Goal: Task Accomplishment & Management: Complete application form

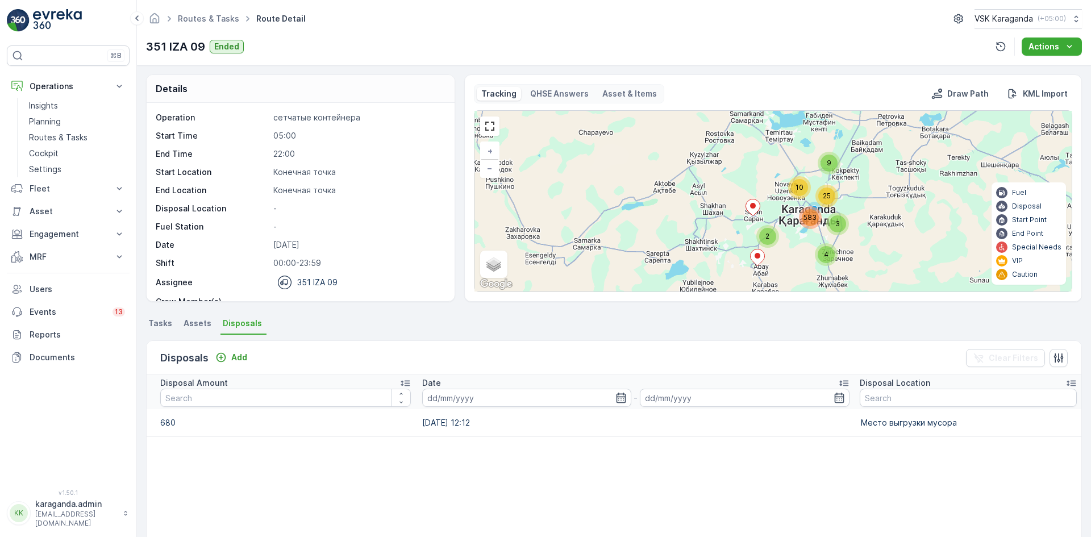
click at [30, 252] on p "MRF" at bounding box center [68, 256] width 77 height 11
click at [47, 276] on p "Входящий & Исходящий" at bounding box center [77, 276] width 96 height 11
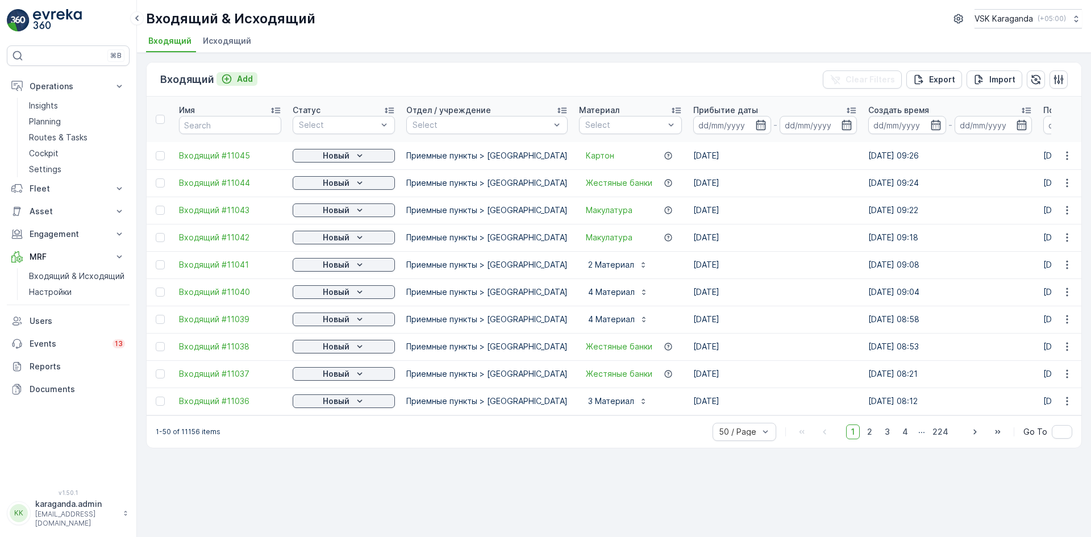
click at [245, 76] on p "Add" at bounding box center [245, 78] width 16 height 11
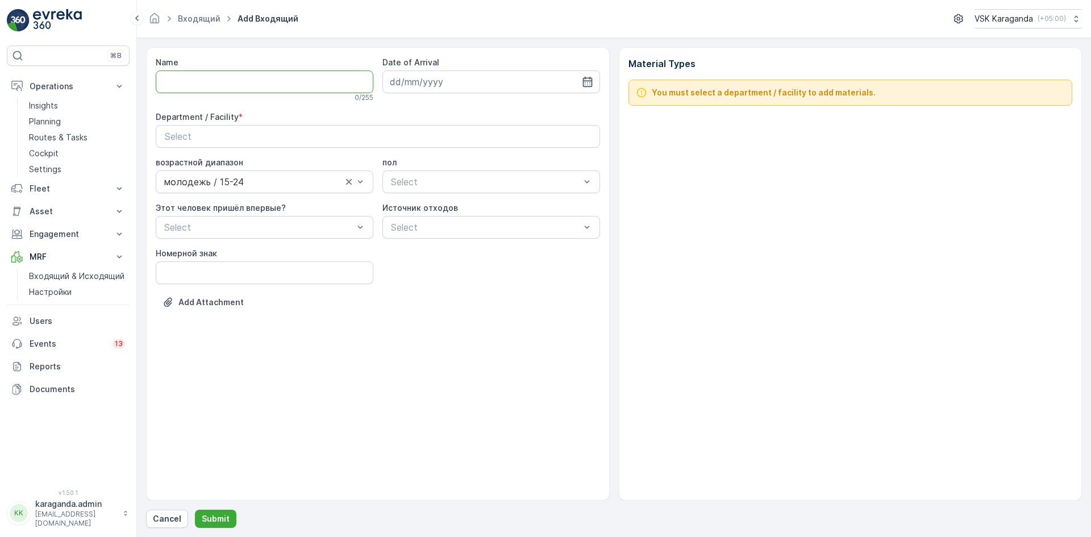
click at [207, 74] on input "Name" at bounding box center [265, 81] width 218 height 23
type input "от [DATE]"
click at [586, 81] on icon "button" at bounding box center [588, 82] width 10 height 10
click at [469, 173] on div "10" at bounding box center [463, 177] width 18 height 18
type input "[DATE]"
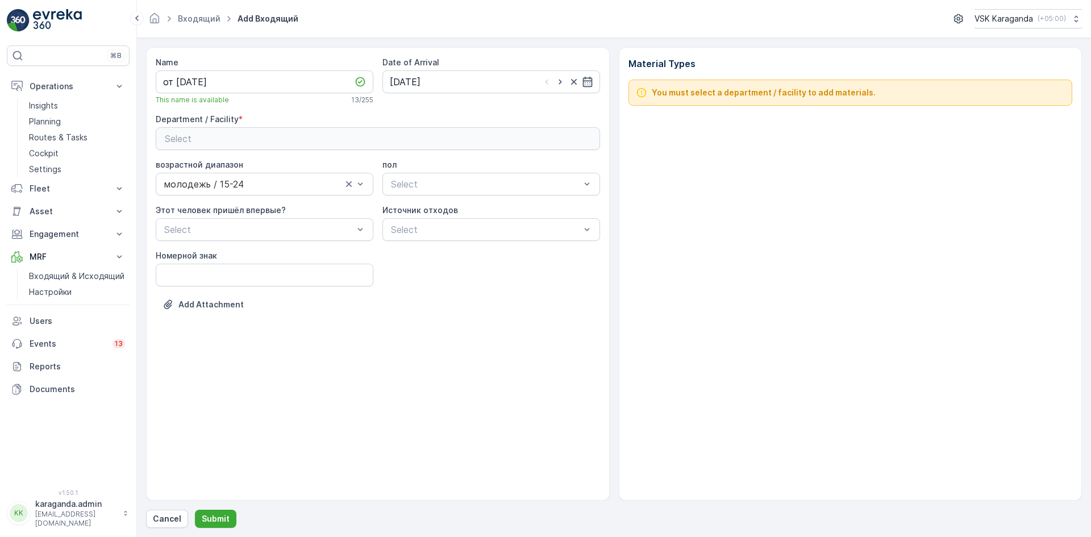
click at [424, 140] on div "Select" at bounding box center [378, 139] width 426 height 14
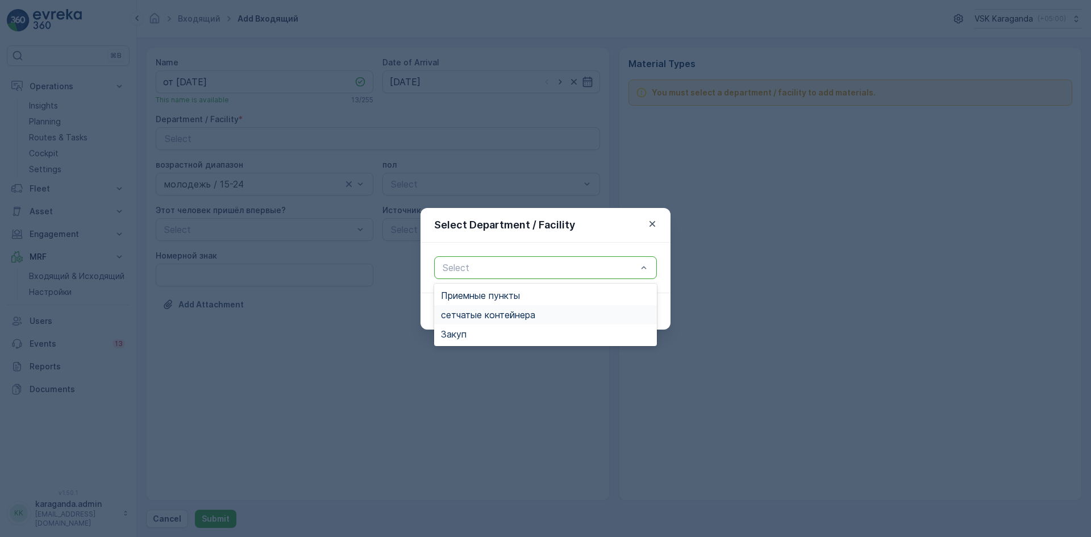
click at [478, 312] on span "сетчатыe контейнера" at bounding box center [488, 315] width 94 height 10
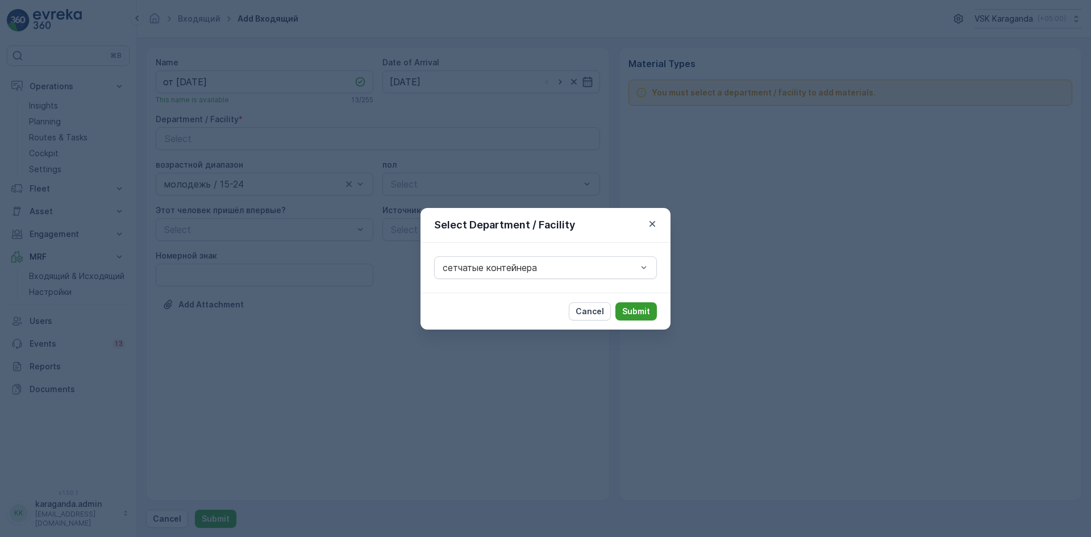
click at [635, 306] on p "Submit" at bounding box center [636, 311] width 28 height 11
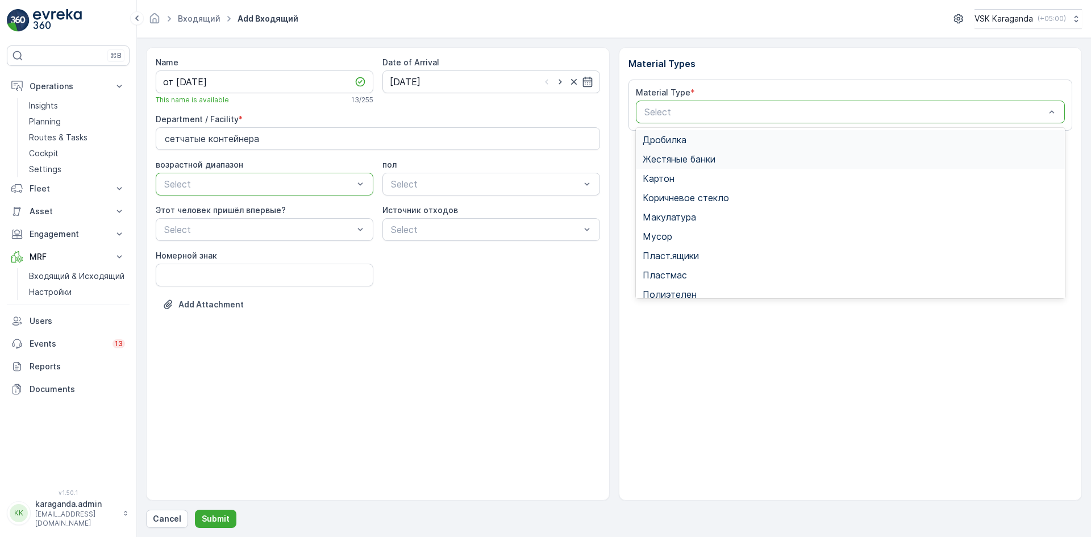
drag, startPoint x: 795, startPoint y: 109, endPoint x: 728, endPoint y: 155, distance: 81.4
click at [667, 178] on span "Картон" at bounding box center [659, 178] width 32 height 10
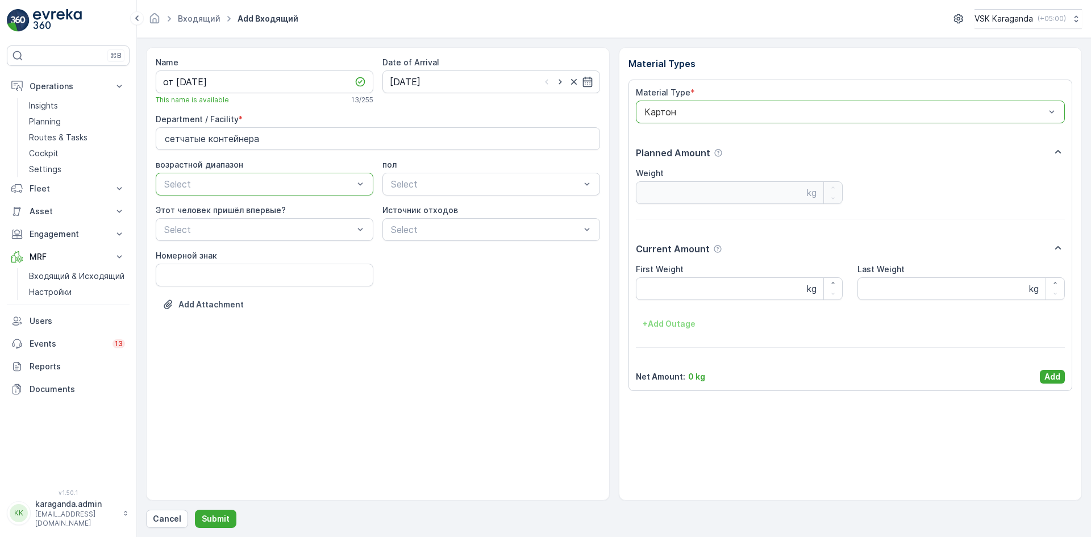
click at [664, 283] on Weight "First Weight" at bounding box center [739, 288] width 207 height 23
type Weight "2184"
drag, startPoint x: 1050, startPoint y: 380, endPoint x: 1035, endPoint y: 375, distance: 16.2
click at [1050, 382] on p "Add" at bounding box center [1053, 376] width 16 height 11
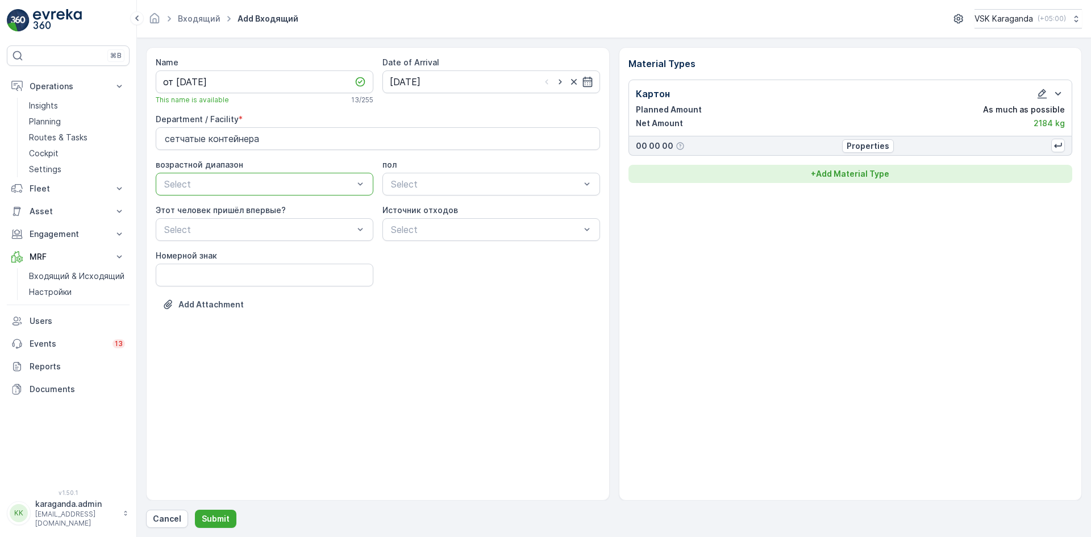
click at [837, 173] on p "+ Add Material Type" at bounding box center [850, 173] width 78 height 11
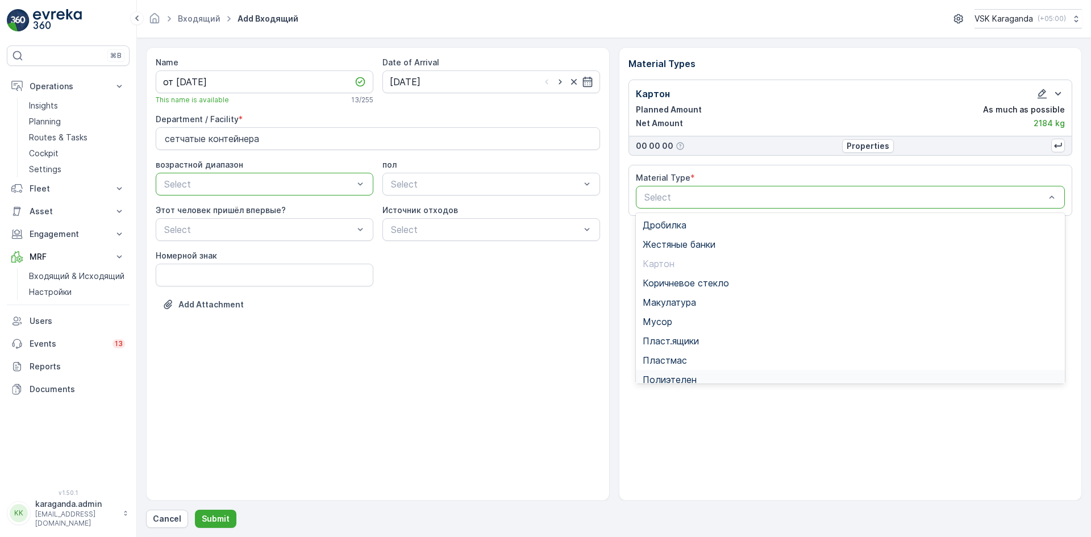
click at [681, 383] on span "Полиэтелен" at bounding box center [670, 380] width 54 height 10
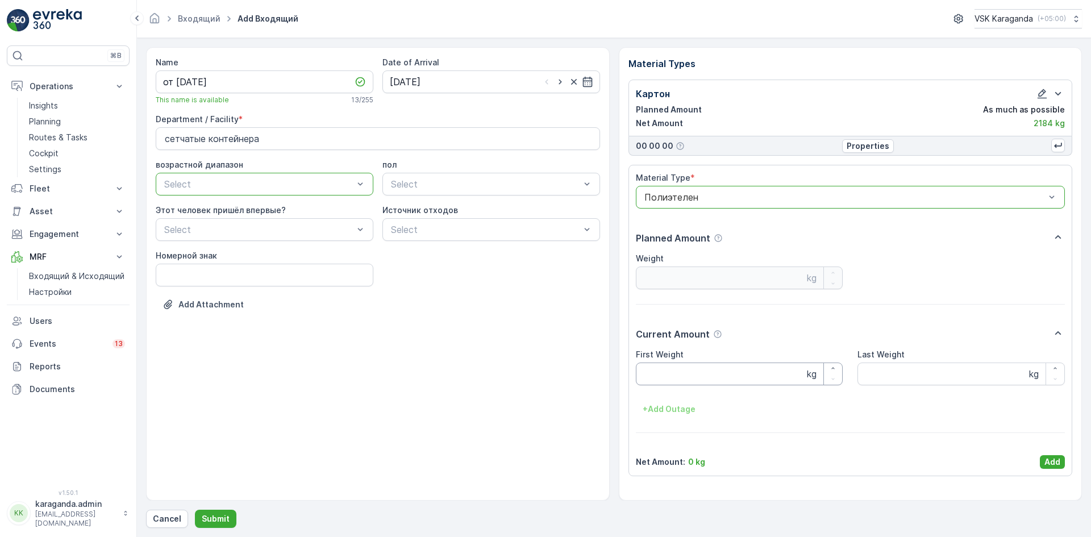
click at [670, 371] on Weight "First Weight" at bounding box center [739, 374] width 207 height 23
type Weight "252"
click at [1058, 458] on p "Add" at bounding box center [1053, 461] width 16 height 11
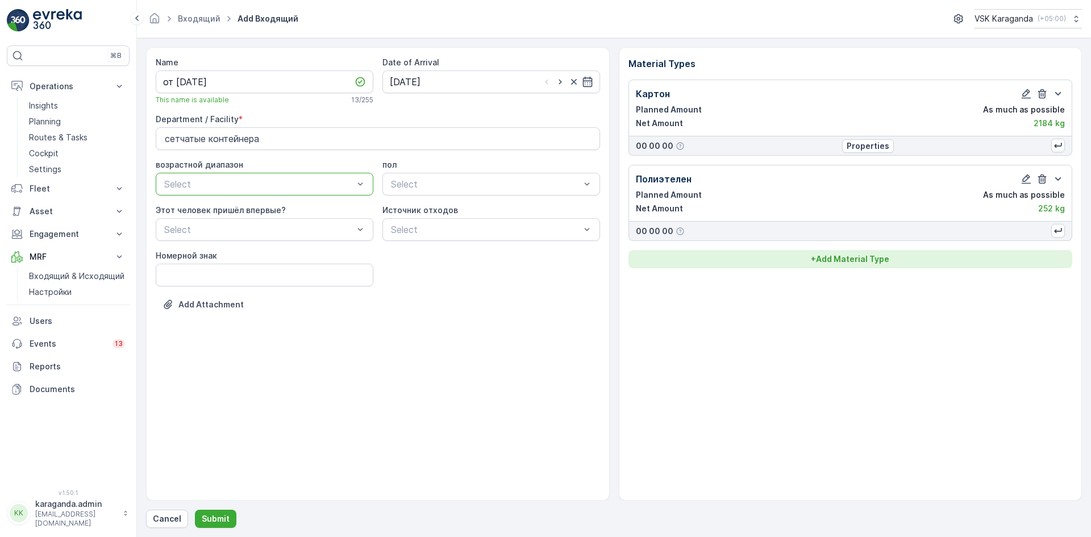
click at [838, 256] on p "+ Add Material Type" at bounding box center [850, 259] width 78 height 11
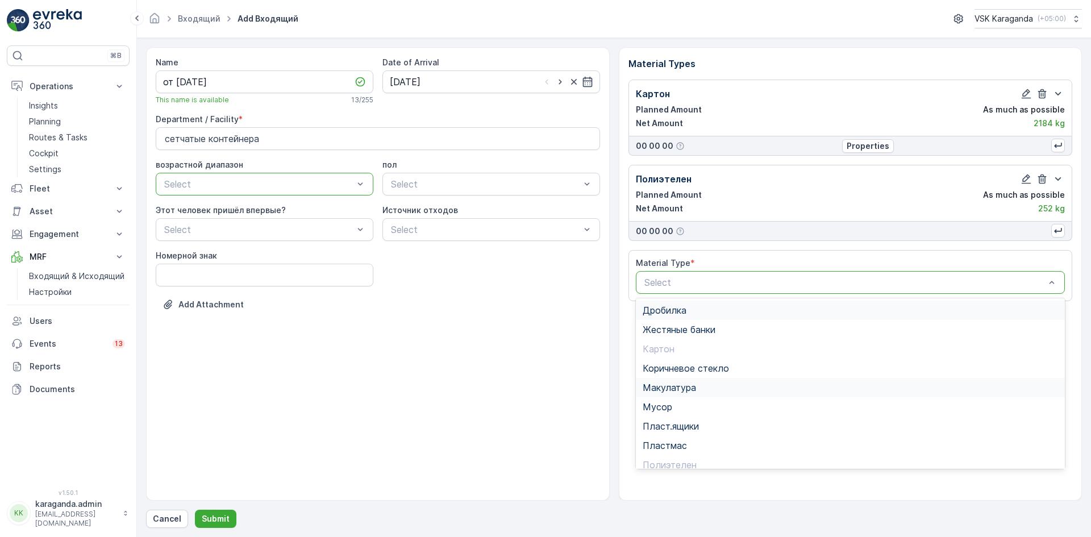
scroll to position [66, 0]
click at [675, 421] on span "Пэт бутылки" at bounding box center [671, 418] width 56 height 10
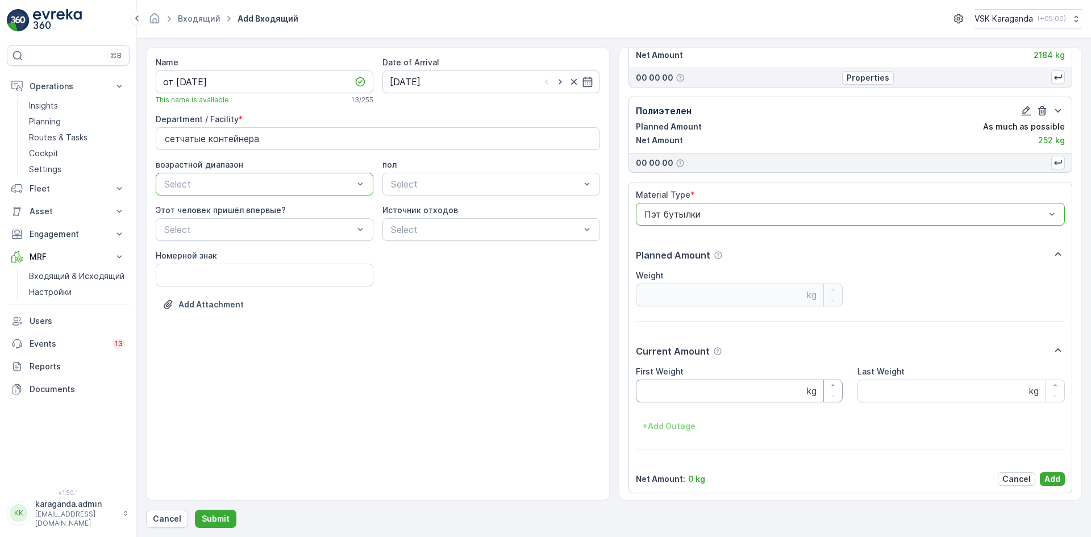
scroll to position [70, 0]
click at [683, 390] on Weight "First Weight" at bounding box center [739, 388] width 207 height 23
type Weight "381"
click at [1048, 476] on p "Add" at bounding box center [1053, 476] width 16 height 11
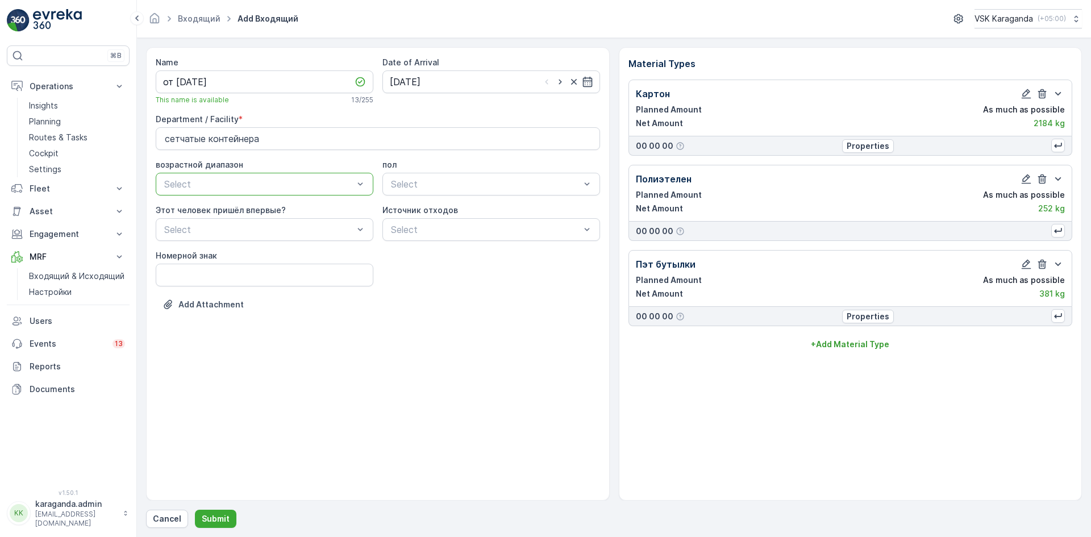
scroll to position [0, 0]
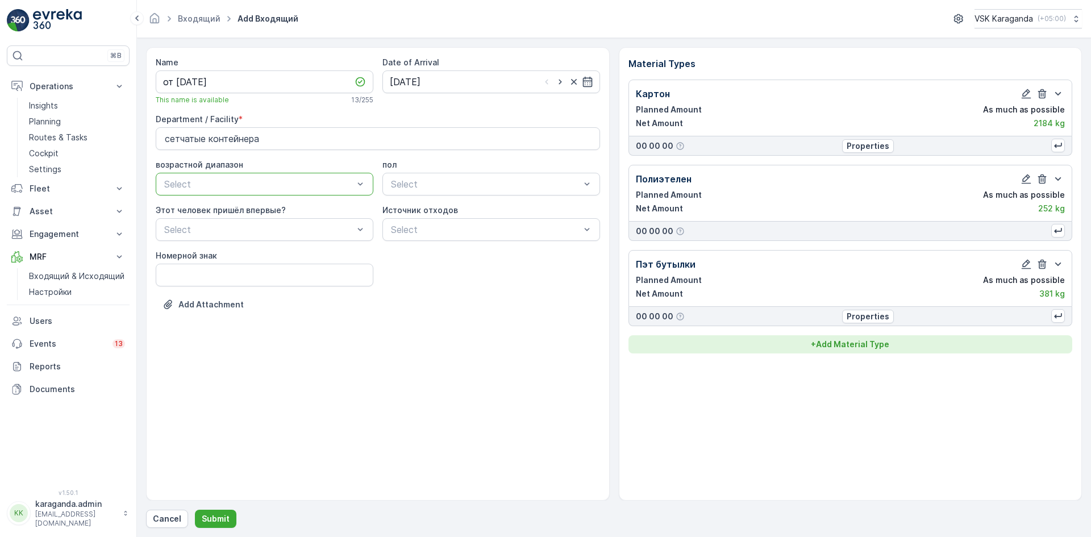
click at [841, 347] on p "+ Add Material Type" at bounding box center [850, 344] width 78 height 11
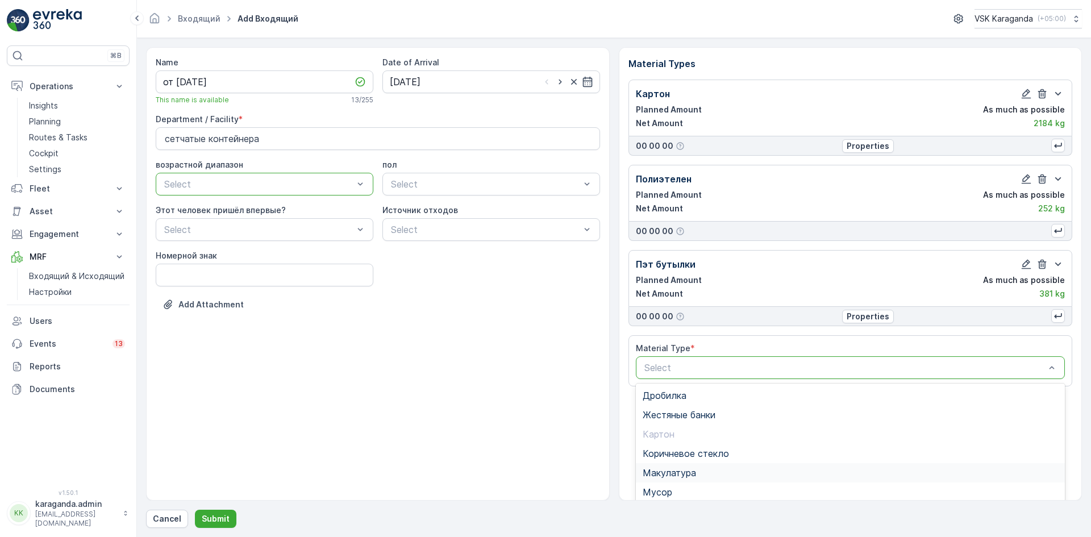
scroll to position [88, 0]
click at [682, 426] on span "Пласт.ящики" at bounding box center [671, 424] width 56 height 10
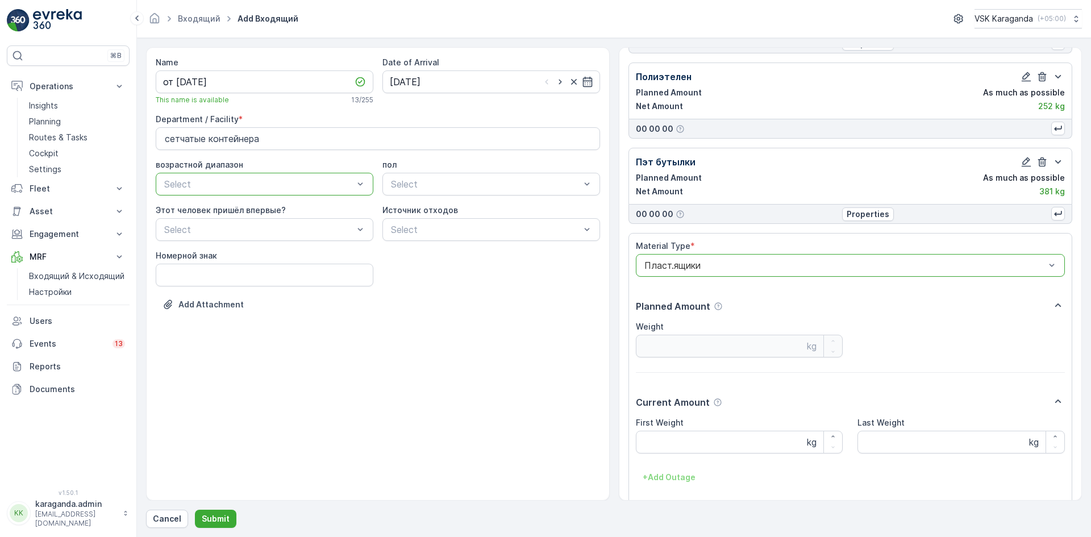
scroll to position [156, 0]
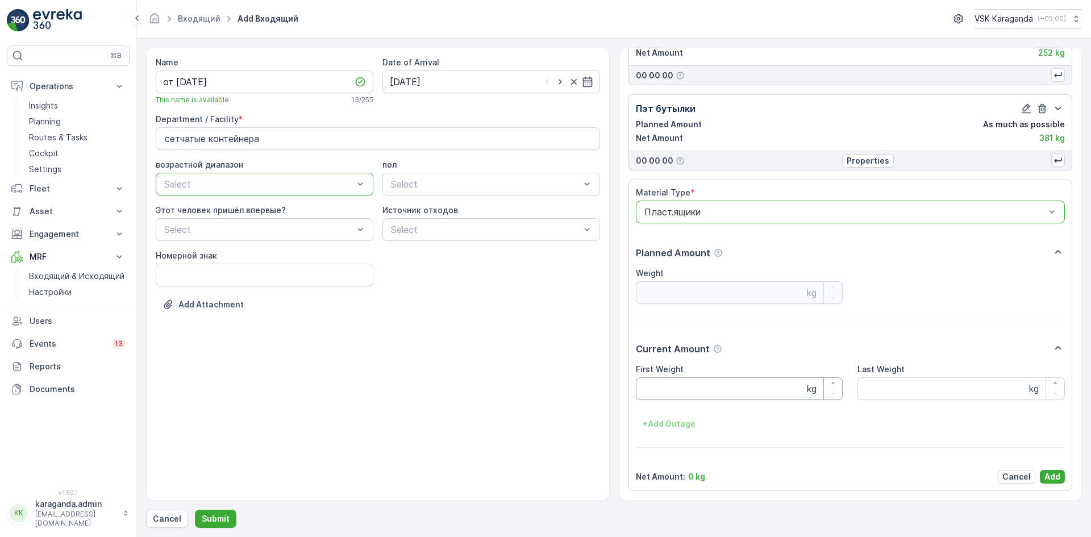
click at [675, 397] on Weight "First Weight" at bounding box center [739, 388] width 207 height 23
type Weight "100"
click at [1049, 476] on p "Add" at bounding box center [1053, 476] width 16 height 11
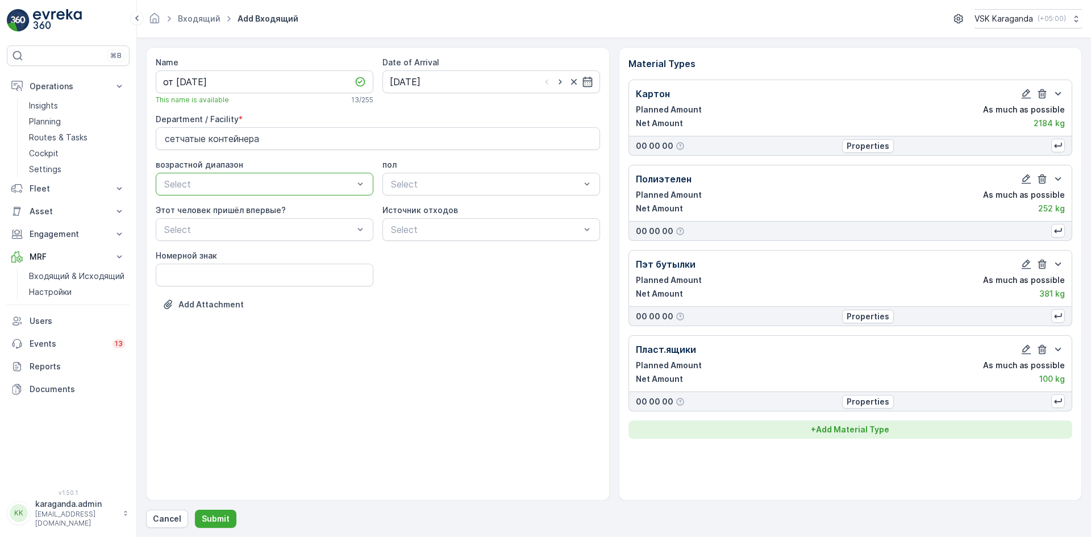
click at [824, 429] on p "+ Add Material Type" at bounding box center [850, 429] width 78 height 11
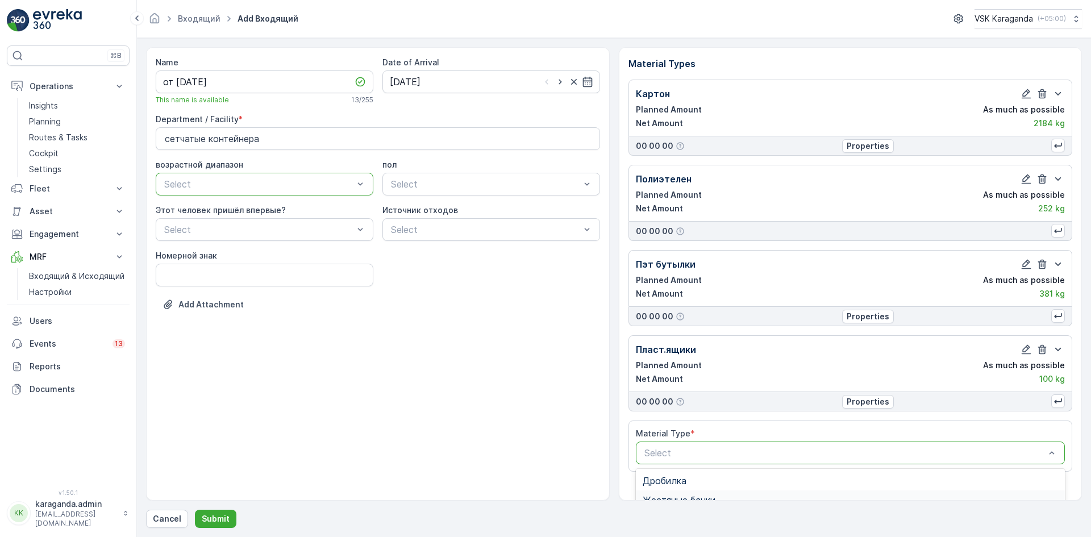
click at [671, 492] on div "Жестяные банки" at bounding box center [851, 500] width 430 height 19
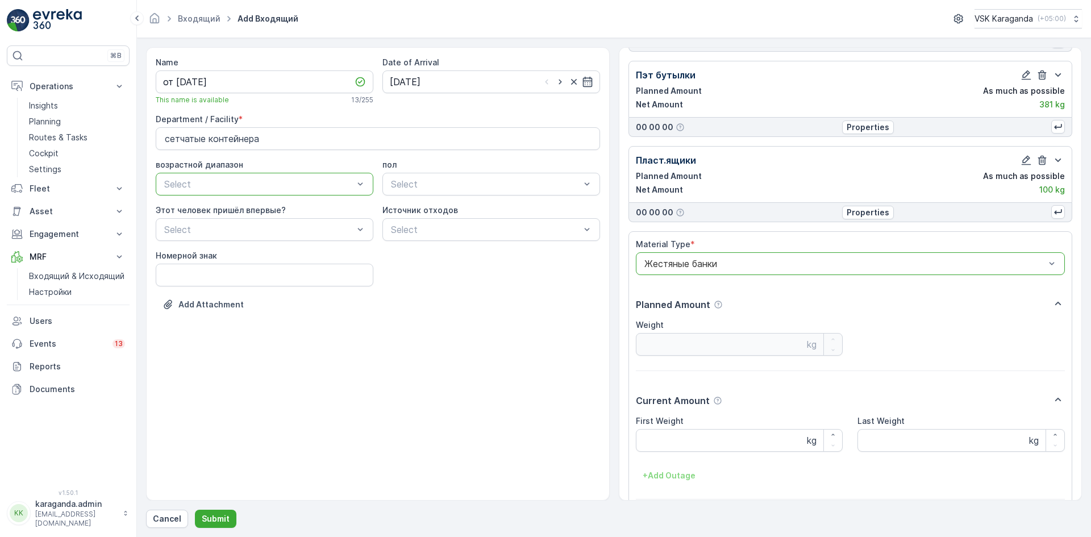
scroll to position [241, 0]
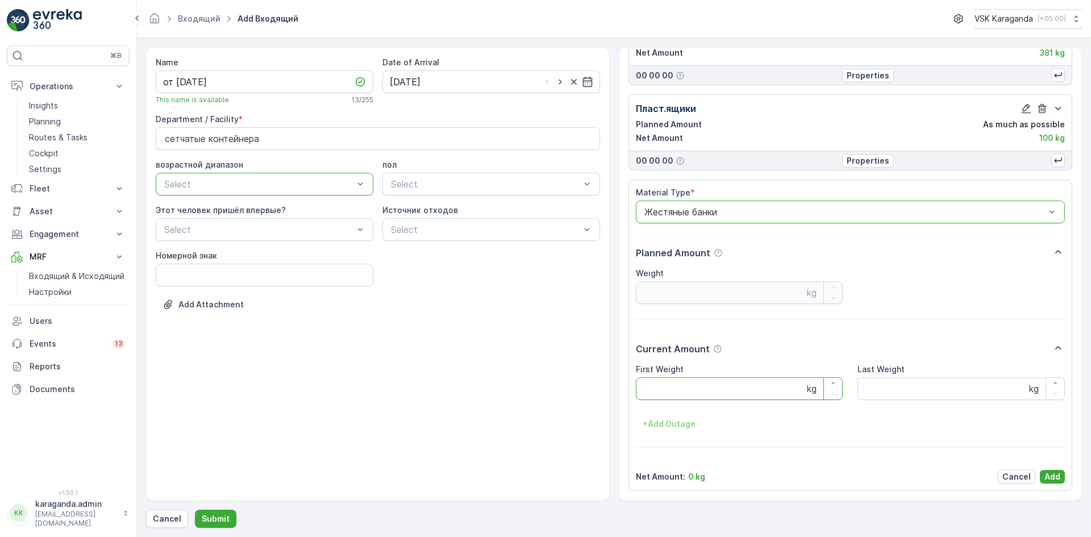
click at [710, 384] on Weight "First Weight" at bounding box center [739, 388] width 207 height 23
type Weight "20"
click at [1056, 470] on button "Add" at bounding box center [1052, 477] width 25 height 14
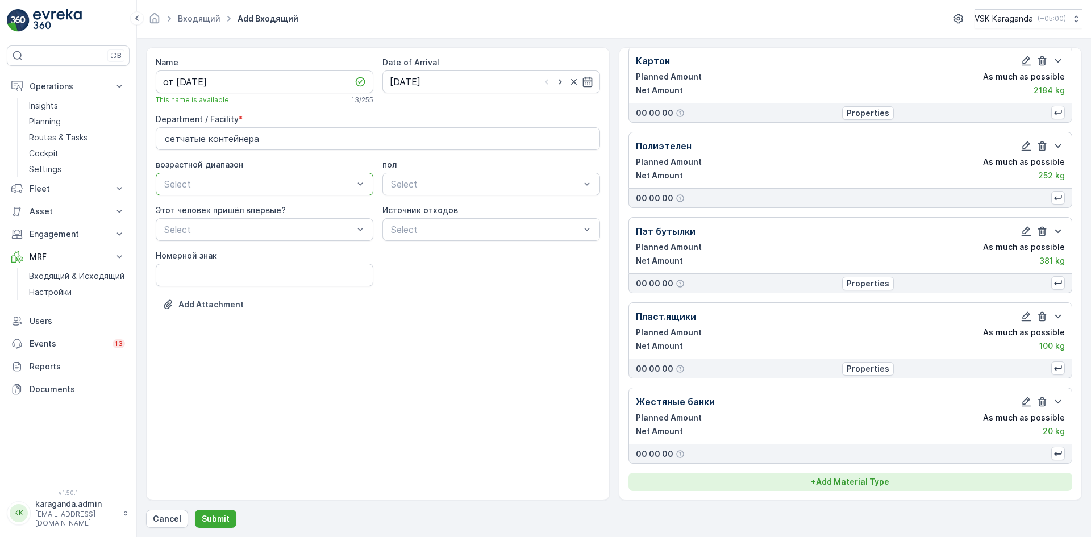
click at [853, 480] on p "+ Add Material Type" at bounding box center [850, 481] width 78 height 11
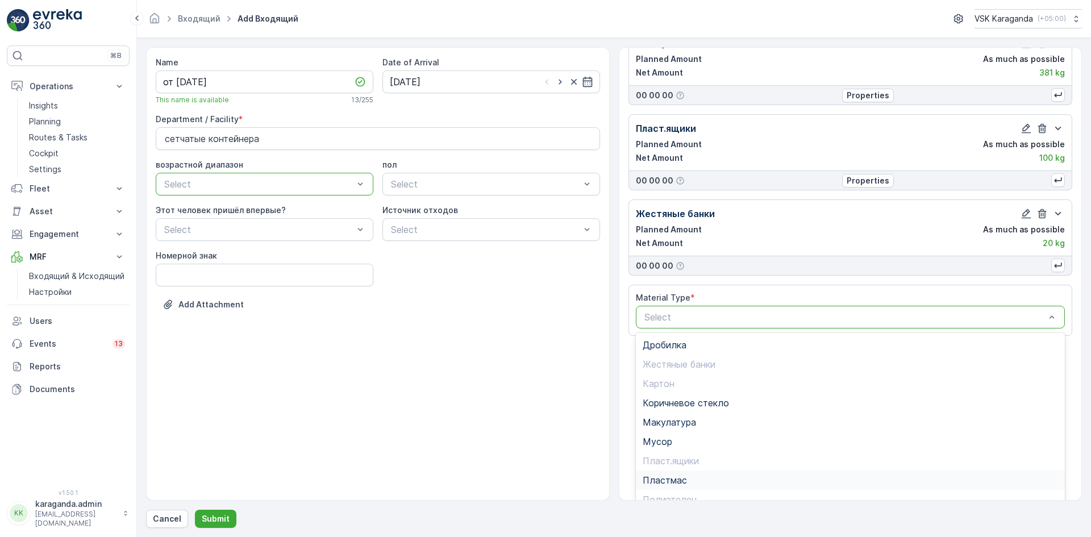
scroll to position [225, 0]
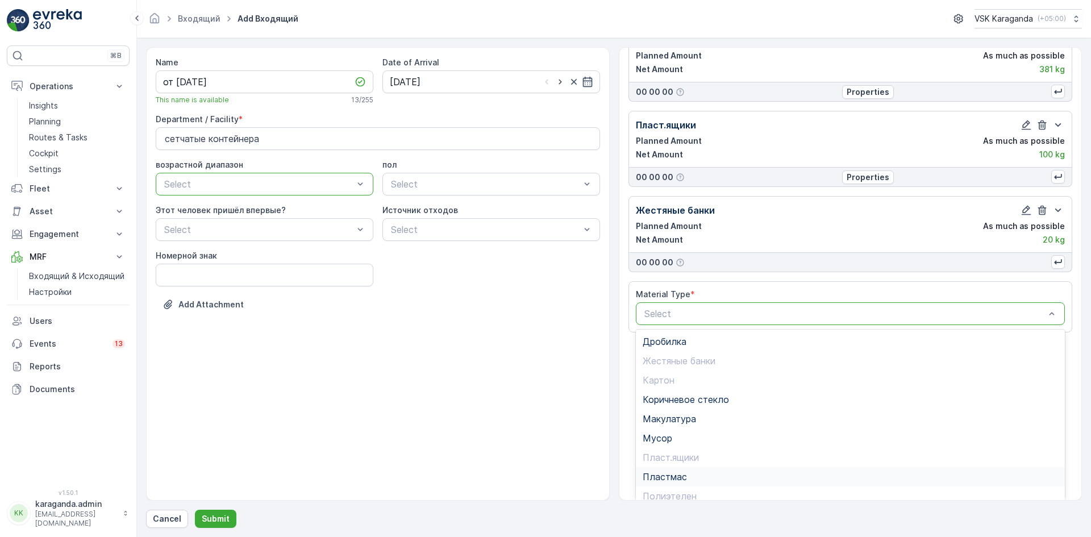
click at [682, 473] on span "Пластмас" at bounding box center [665, 477] width 44 height 10
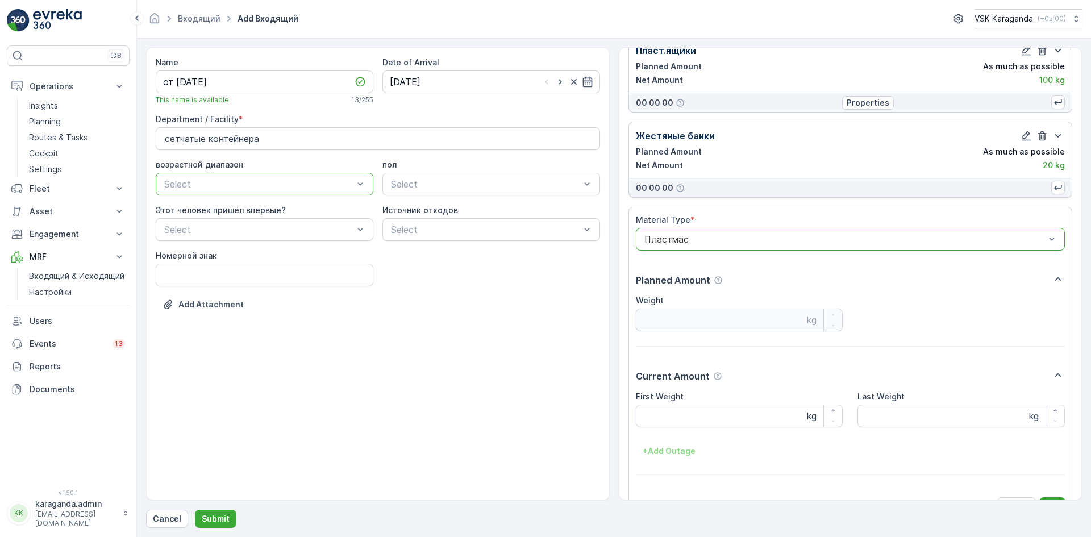
scroll to position [326, 0]
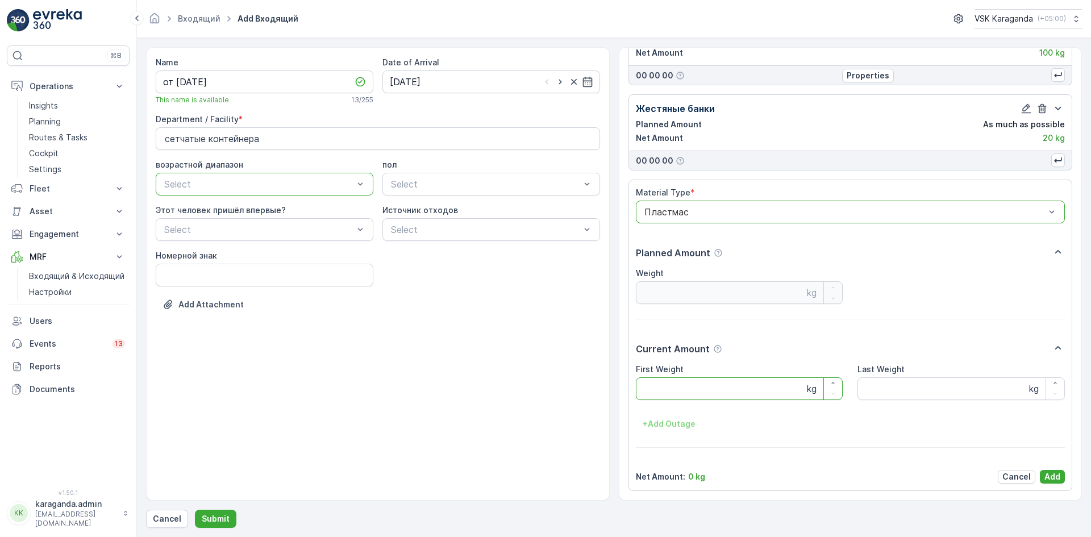
click at [684, 391] on Weight "First Weight" at bounding box center [739, 388] width 207 height 23
type Weight "77"
click at [1047, 472] on p "Add" at bounding box center [1053, 476] width 16 height 11
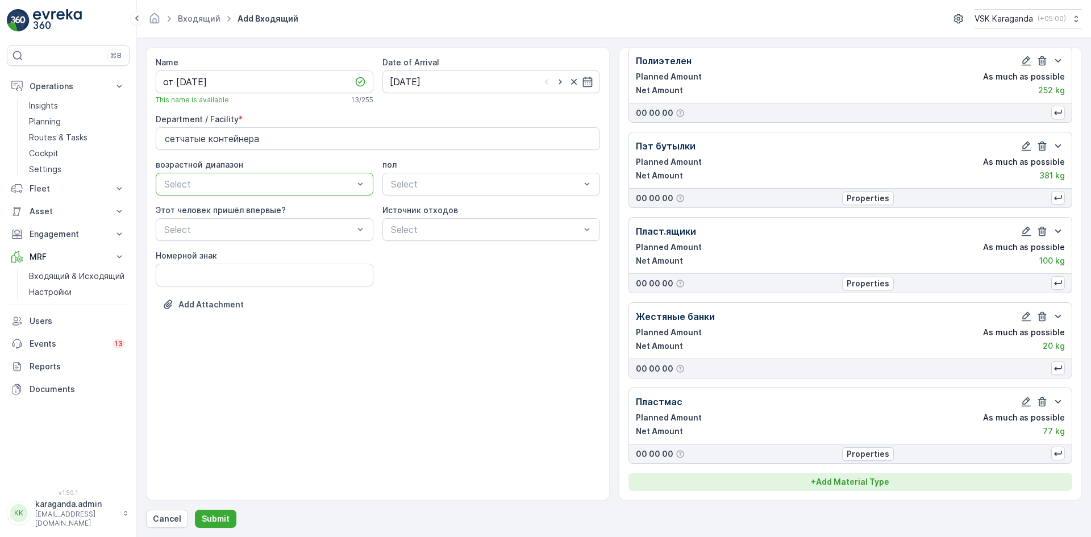
click at [856, 478] on p "+ Add Material Type" at bounding box center [850, 481] width 78 height 11
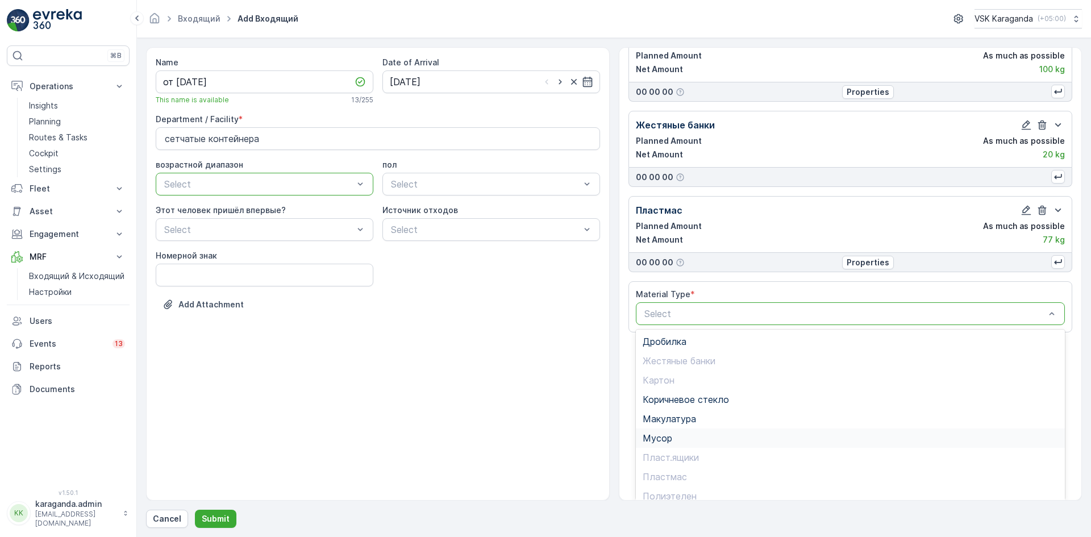
scroll to position [66, 0]
click at [680, 468] on div "Стекло" at bounding box center [851, 469] width 416 height 10
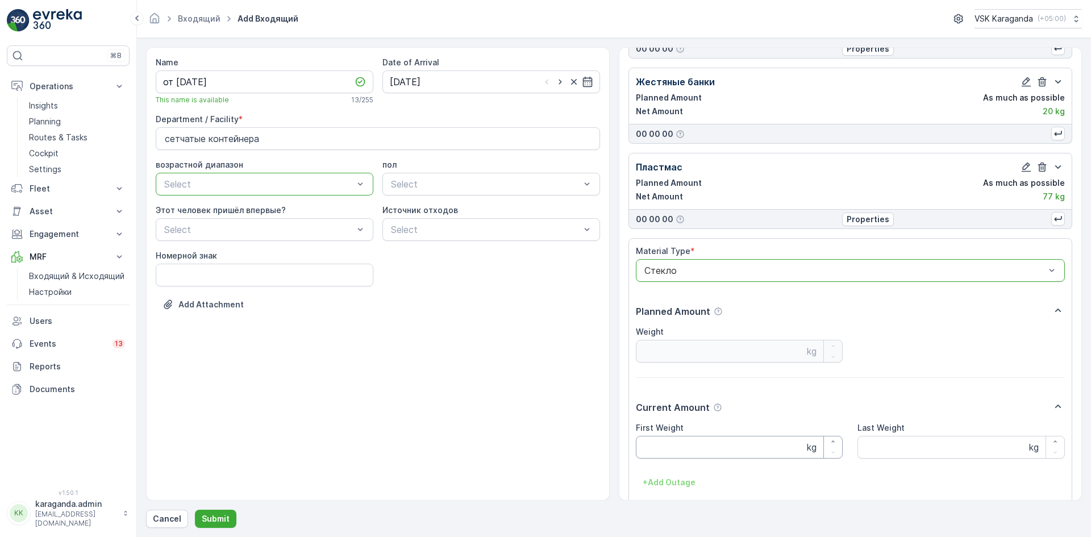
scroll to position [355, 0]
click at [680, 446] on Weight "First Weight" at bounding box center [739, 445] width 207 height 23
type Weight "250"
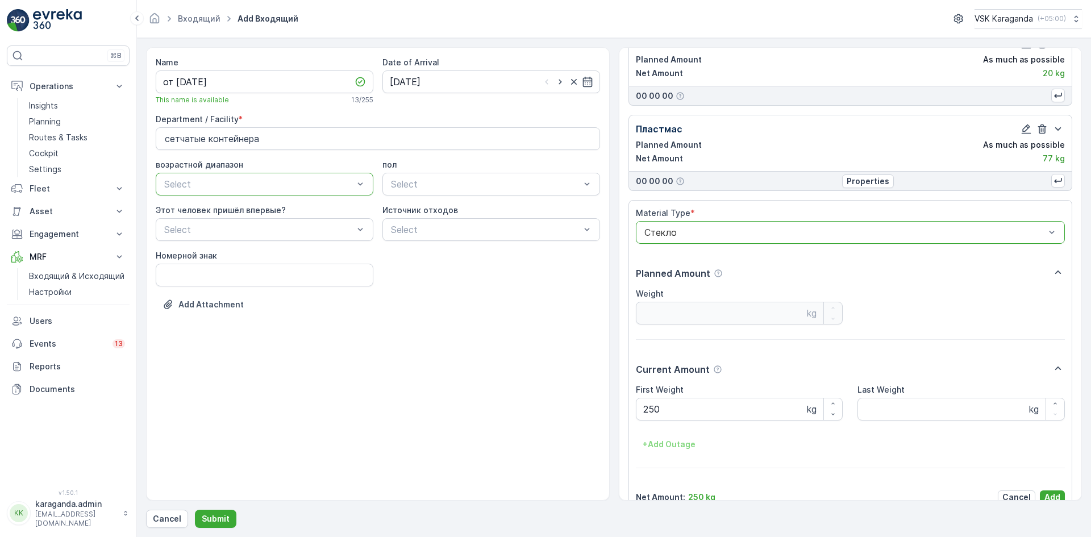
scroll to position [412, 0]
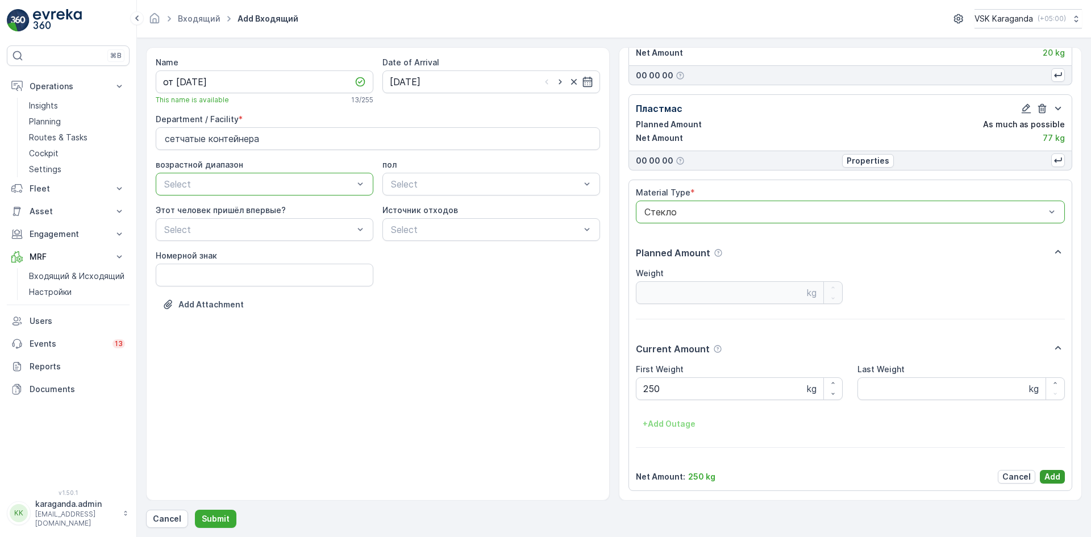
click at [1056, 471] on p "Add" at bounding box center [1053, 476] width 16 height 11
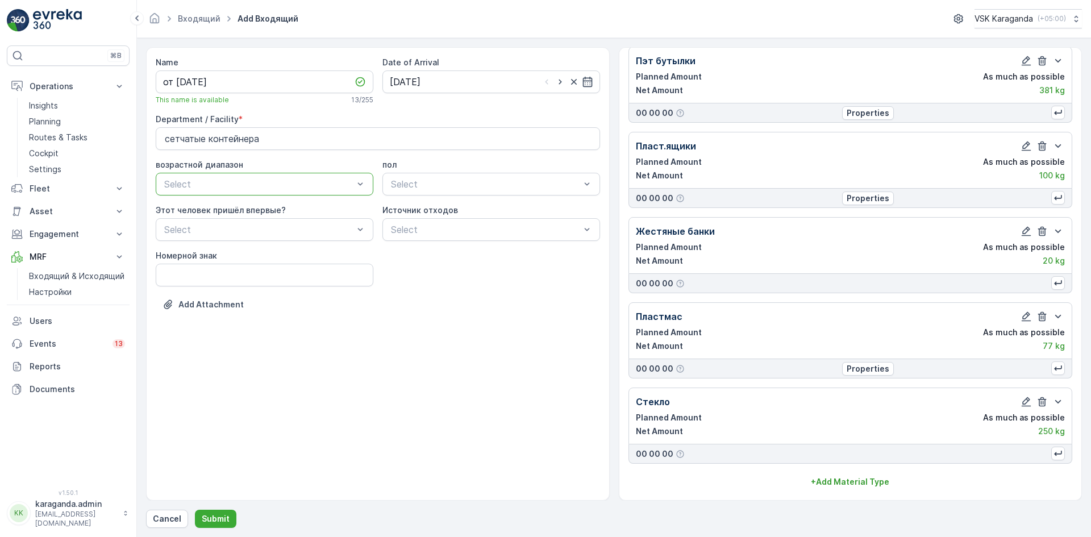
scroll to position [204, 0]
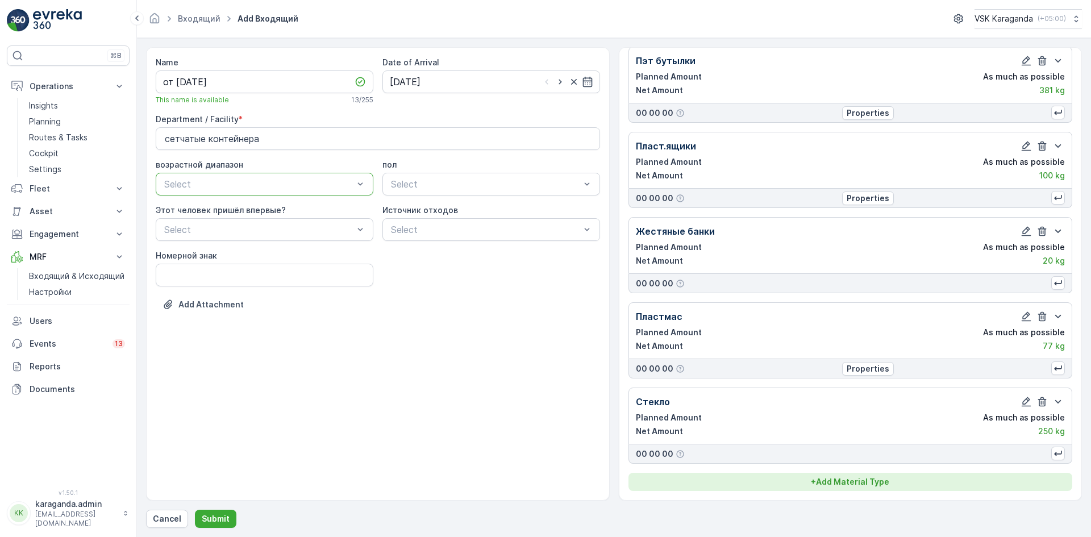
click at [874, 476] on button "+ Add Material Type" at bounding box center [851, 482] width 445 height 18
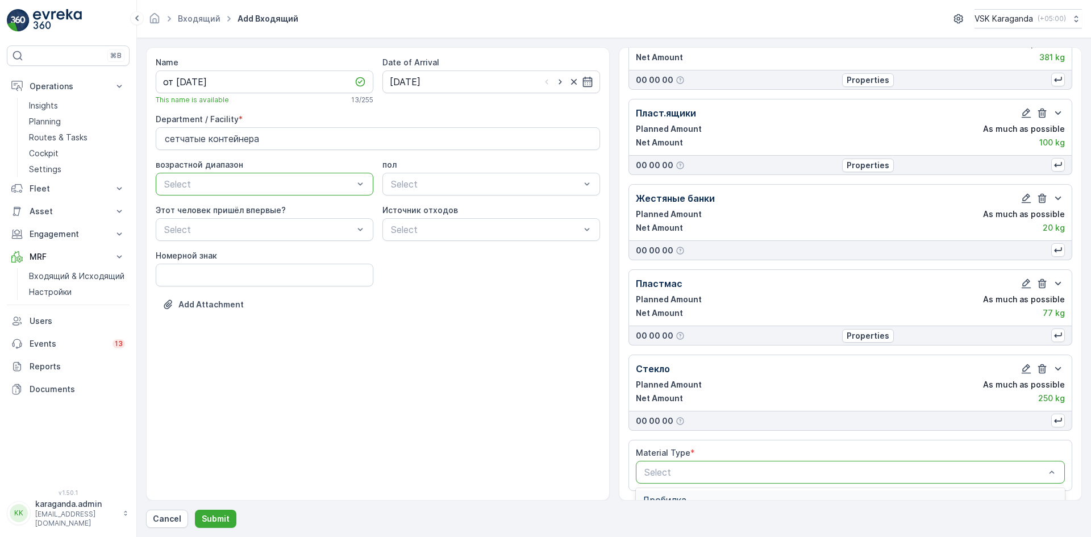
click at [668, 464] on div "Select" at bounding box center [851, 472] width 430 height 23
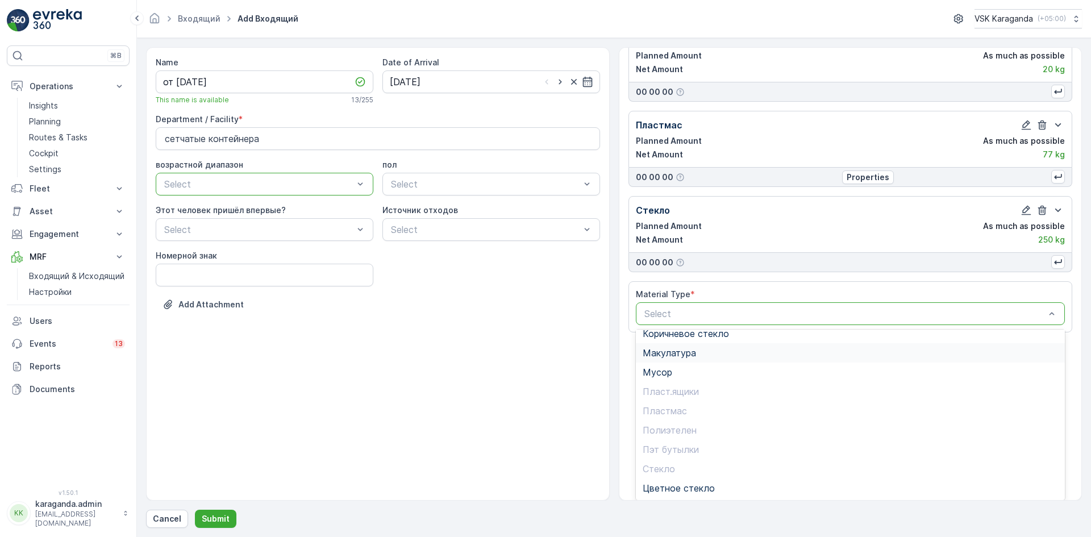
scroll to position [0, 0]
click at [667, 351] on div "Жестяные банки" at bounding box center [851, 360] width 430 height 19
click at [668, 346] on span "Дробилка" at bounding box center [665, 342] width 44 height 10
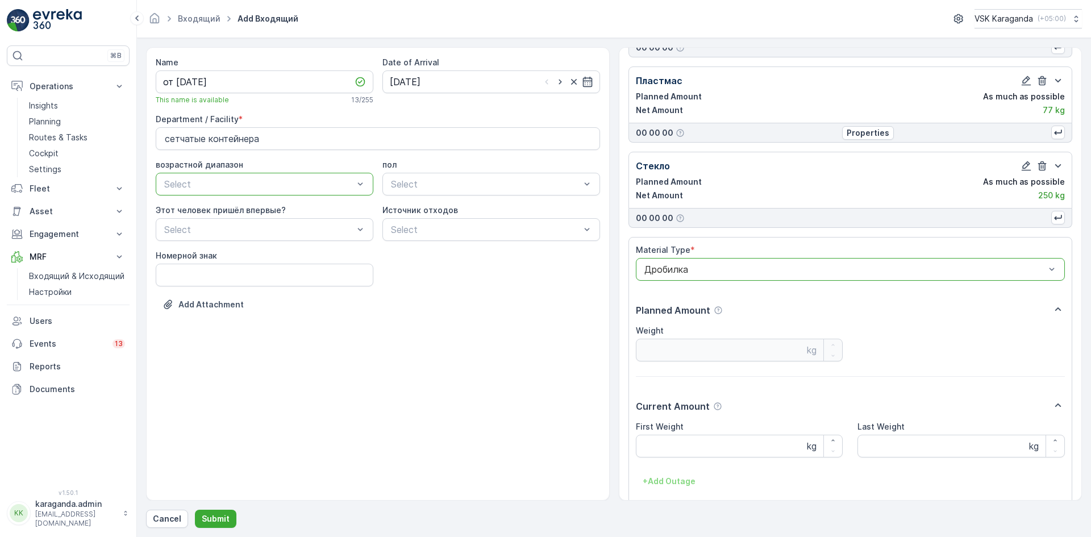
scroll to position [497, 0]
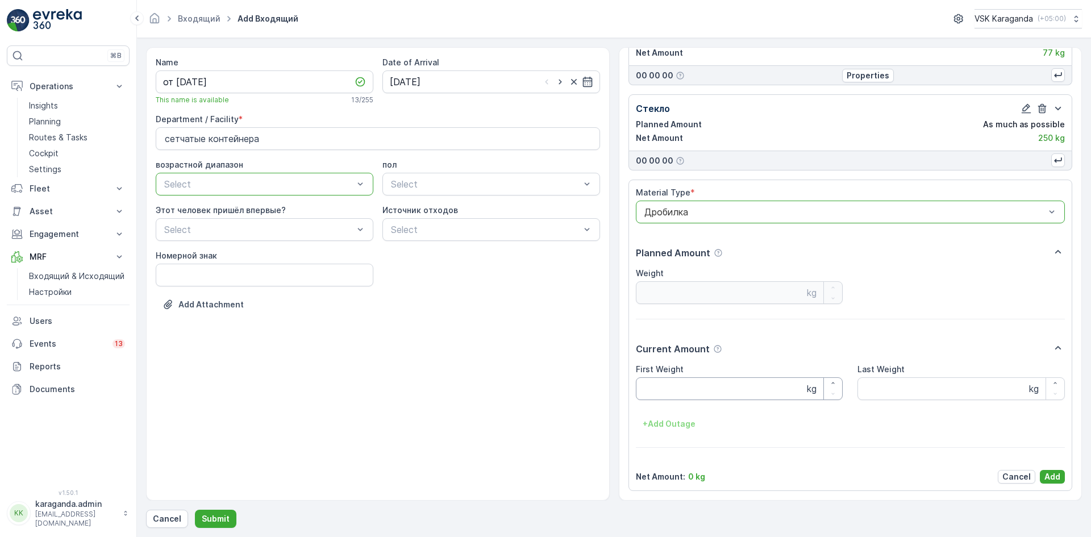
click at [691, 389] on Weight "First Weight" at bounding box center [739, 388] width 207 height 23
type Weight "267"
click at [1052, 474] on p "Add" at bounding box center [1053, 476] width 16 height 11
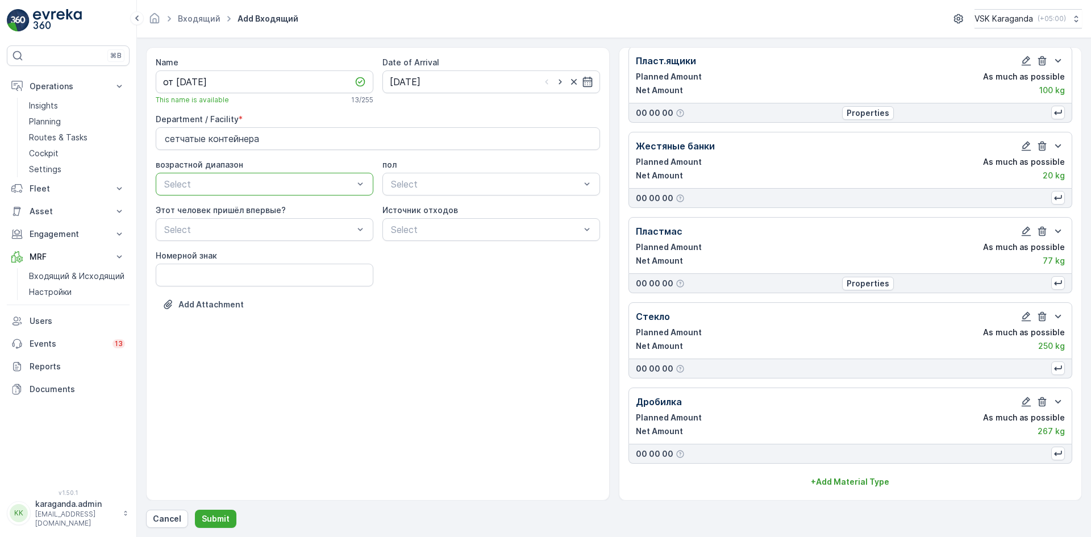
scroll to position [289, 0]
click at [214, 516] on p "Submit" at bounding box center [216, 518] width 28 height 11
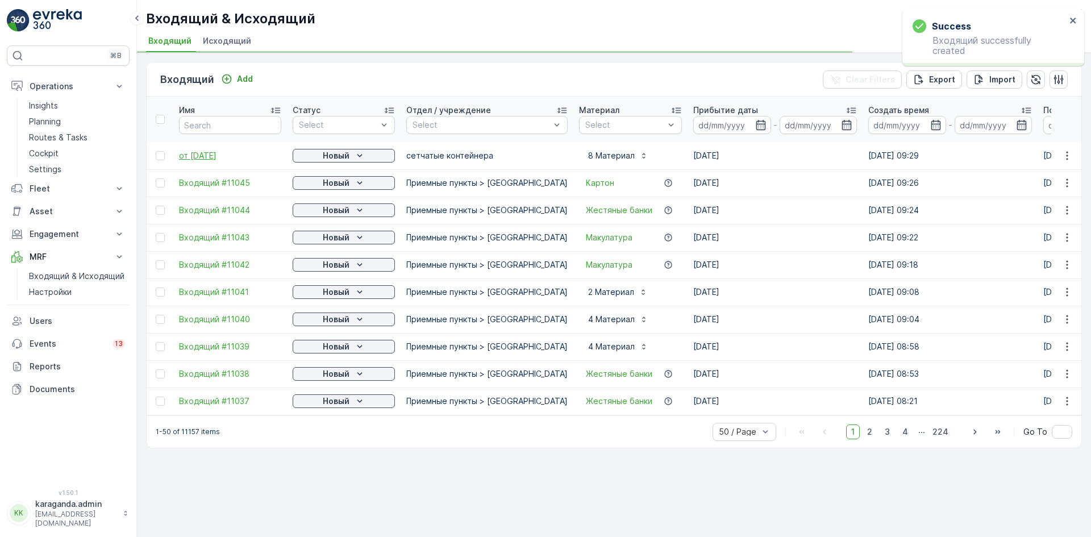
click at [196, 152] on span "от [DATE]" at bounding box center [230, 155] width 102 height 11
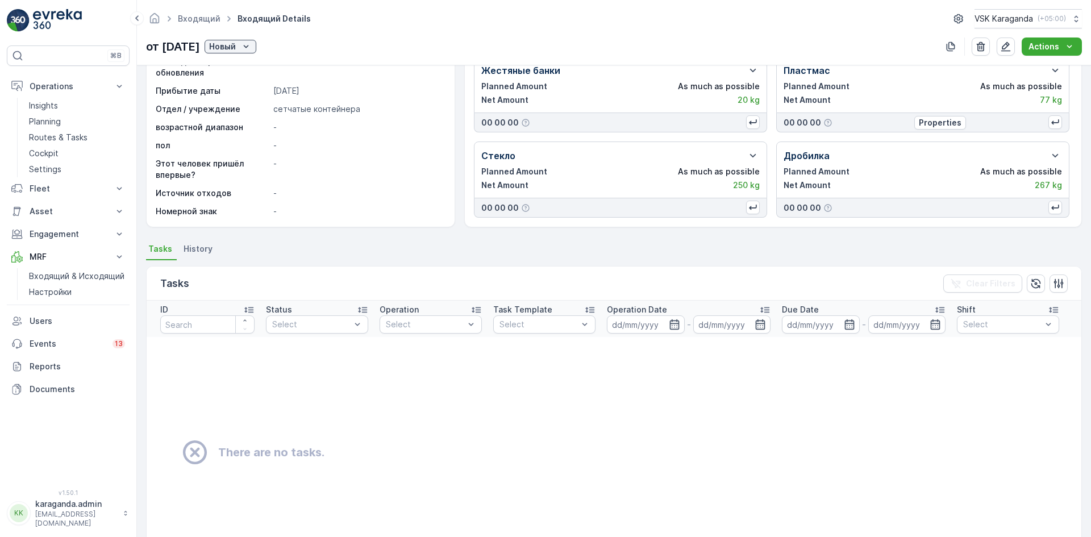
scroll to position [114, 0]
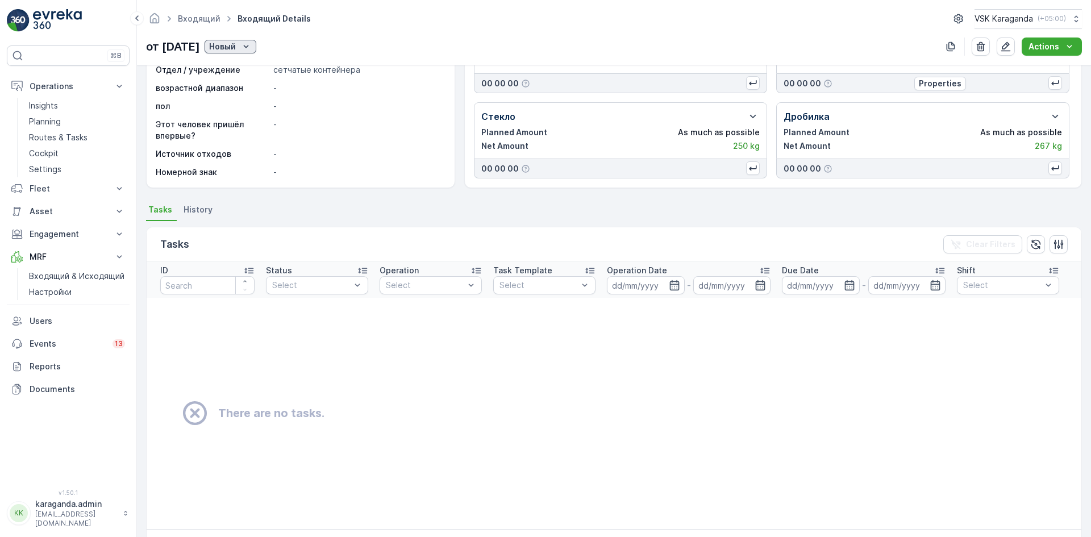
click at [236, 49] on p "Новый" at bounding box center [222, 46] width 27 height 11
click at [255, 80] on span "подтвердить" at bounding box center [264, 79] width 52 height 11
